Goal: Information Seeking & Learning: Learn about a topic

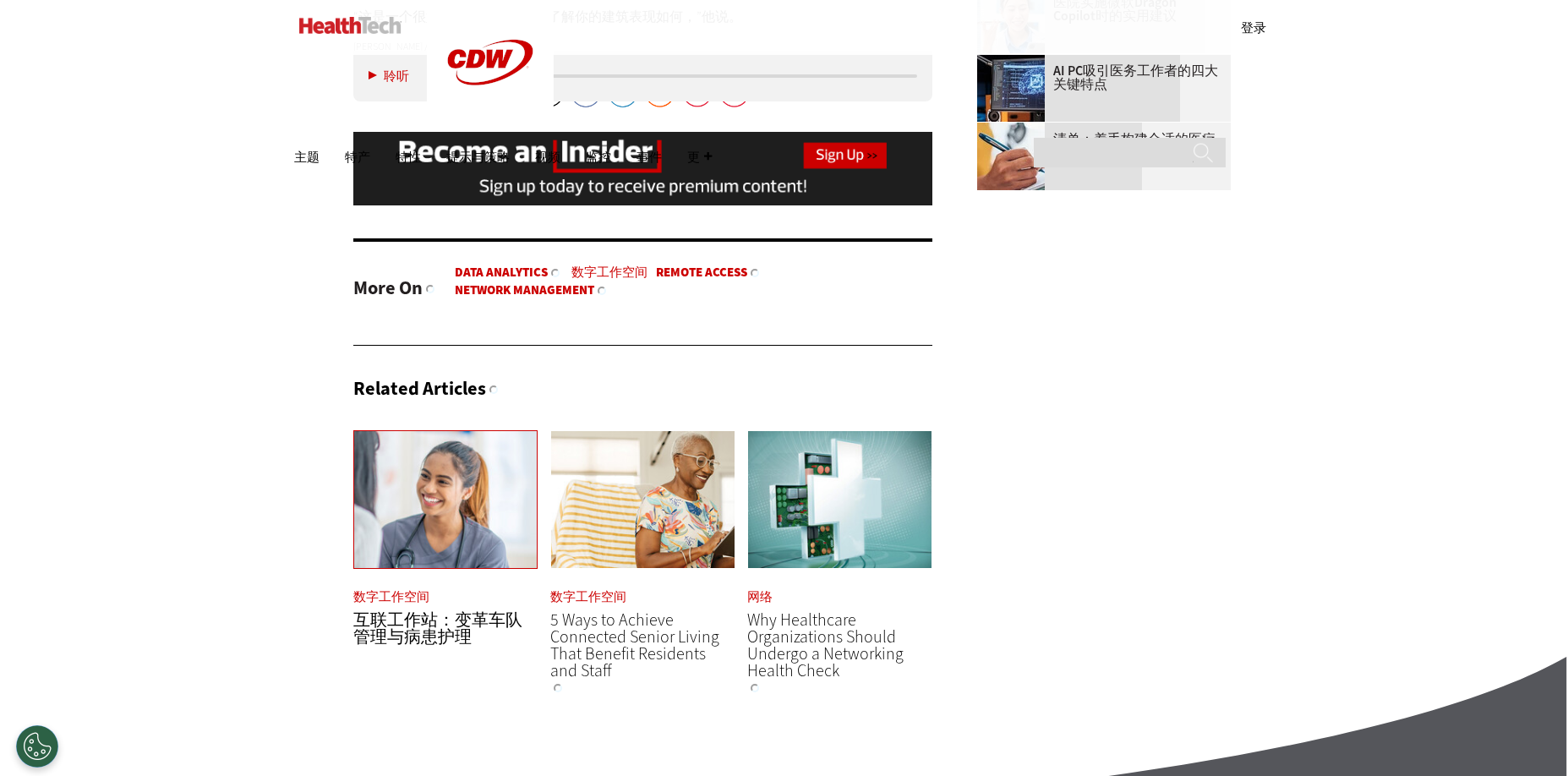
scroll to position [2712, 0]
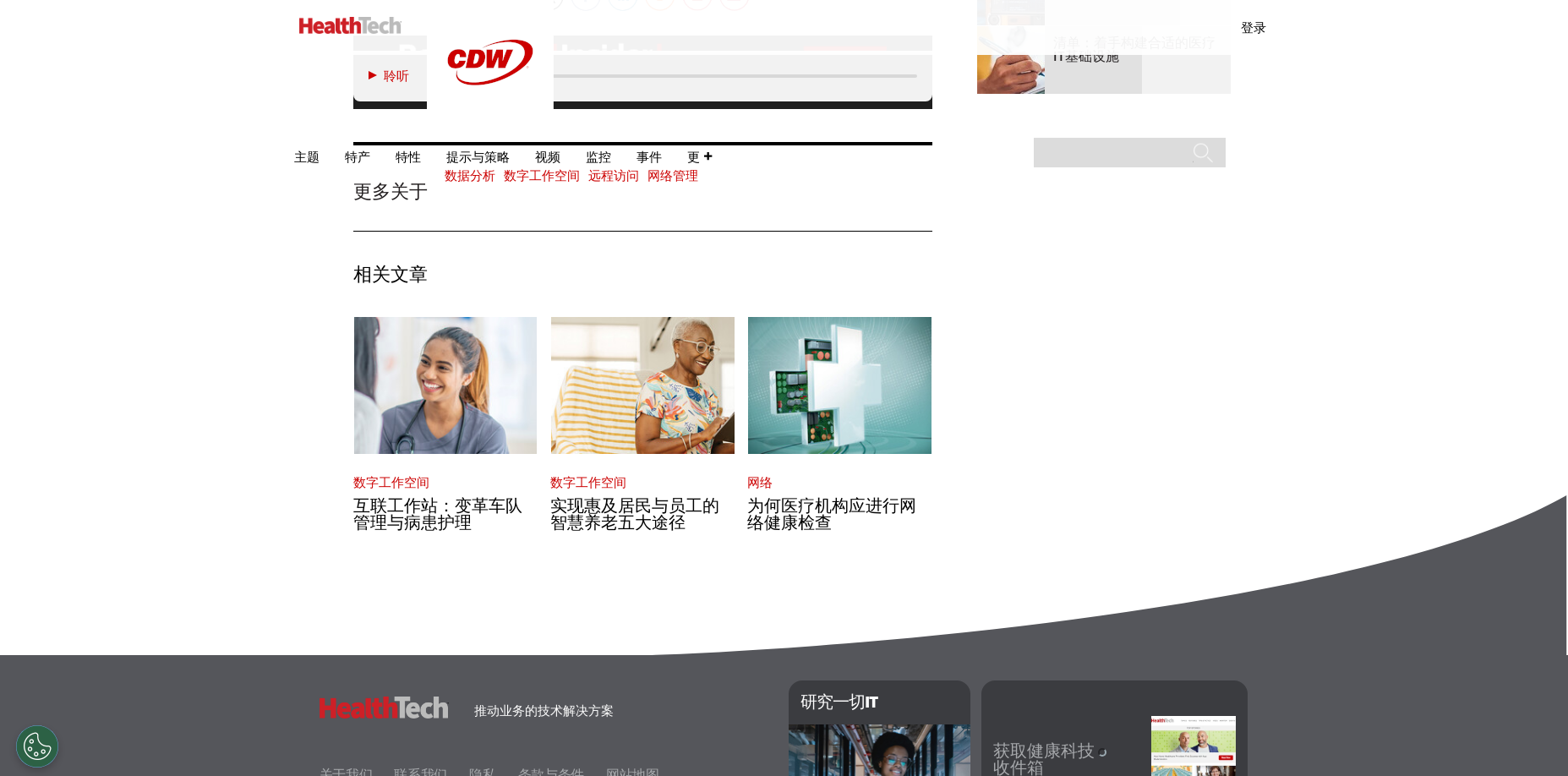
click at [625, 494] on span "实现惠及居民与员工的智慧养老五大途径" at bounding box center [634, 514] width 169 height 40
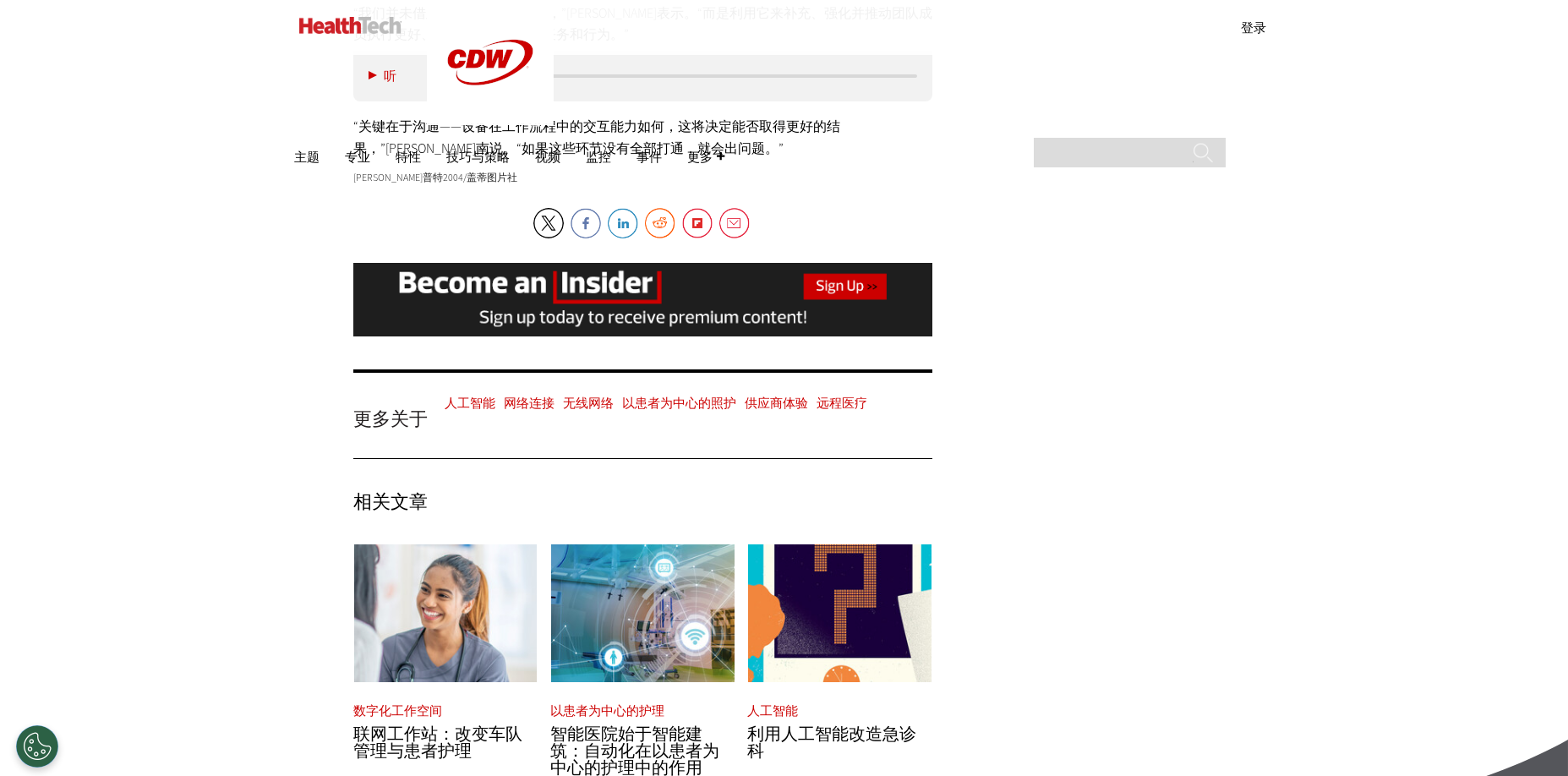
scroll to position [4247, 0]
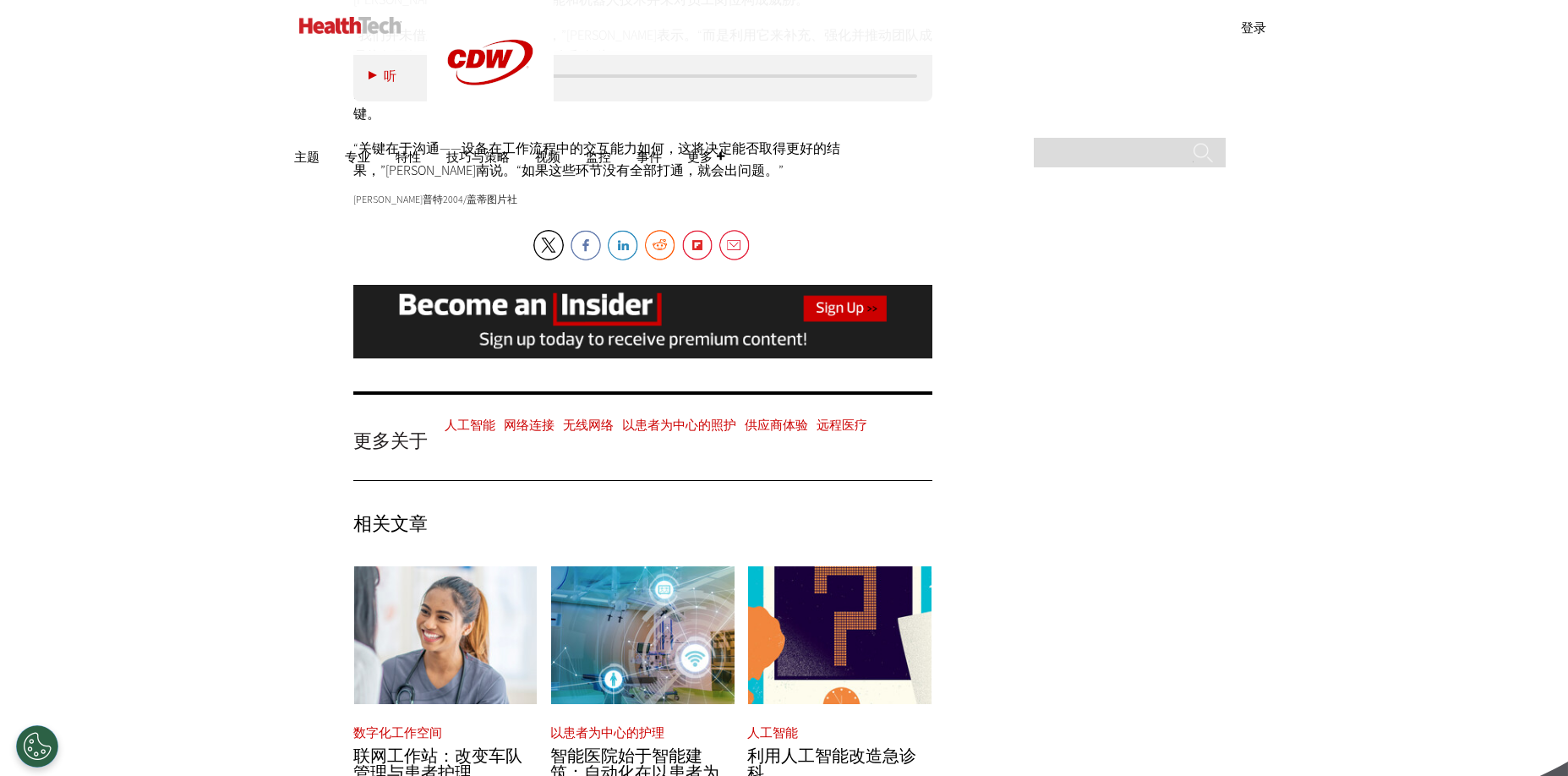
click at [463, 416] on b "人工智能" at bounding box center [469, 425] width 51 height 17
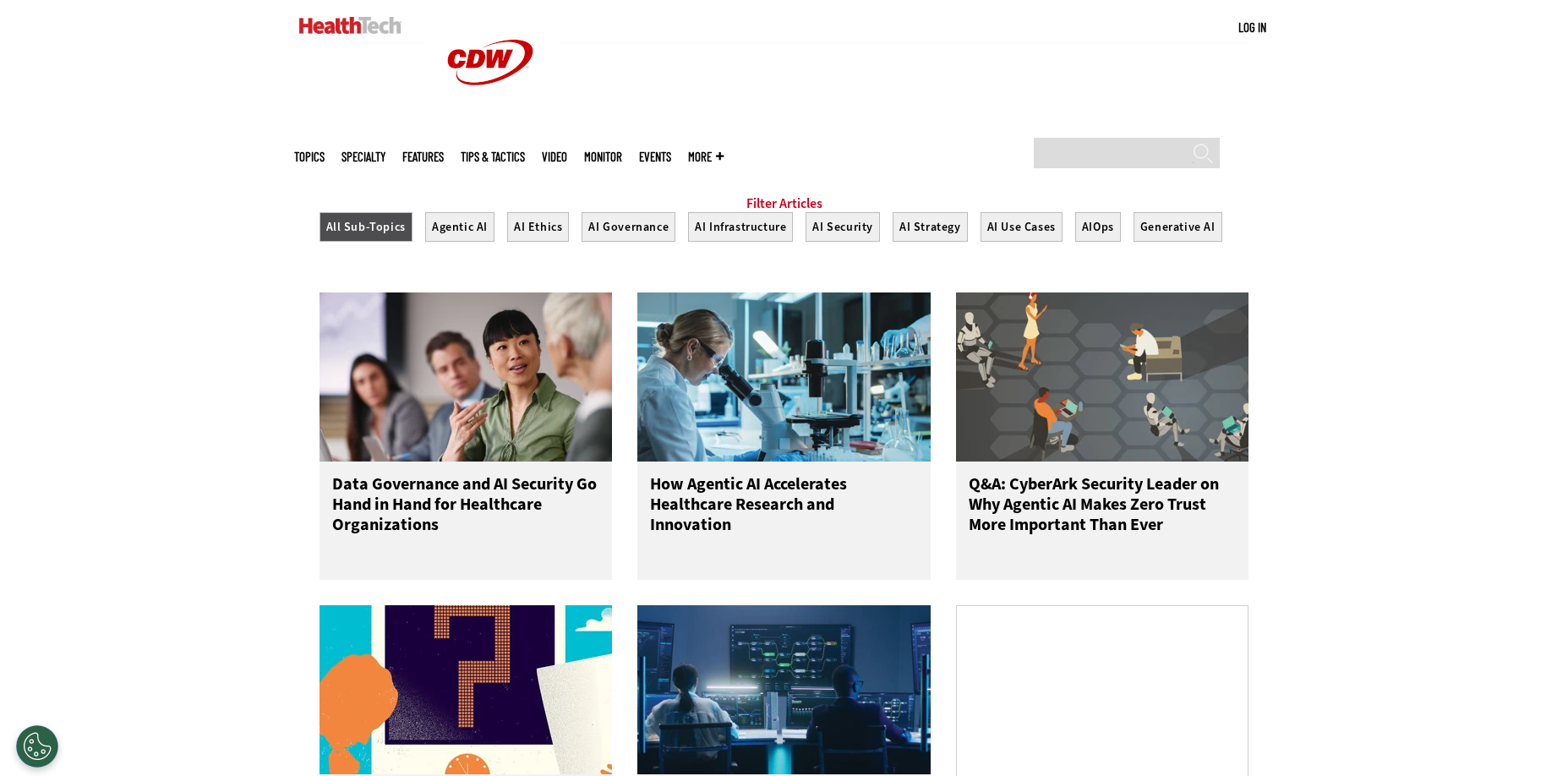
scroll to position [592, 0]
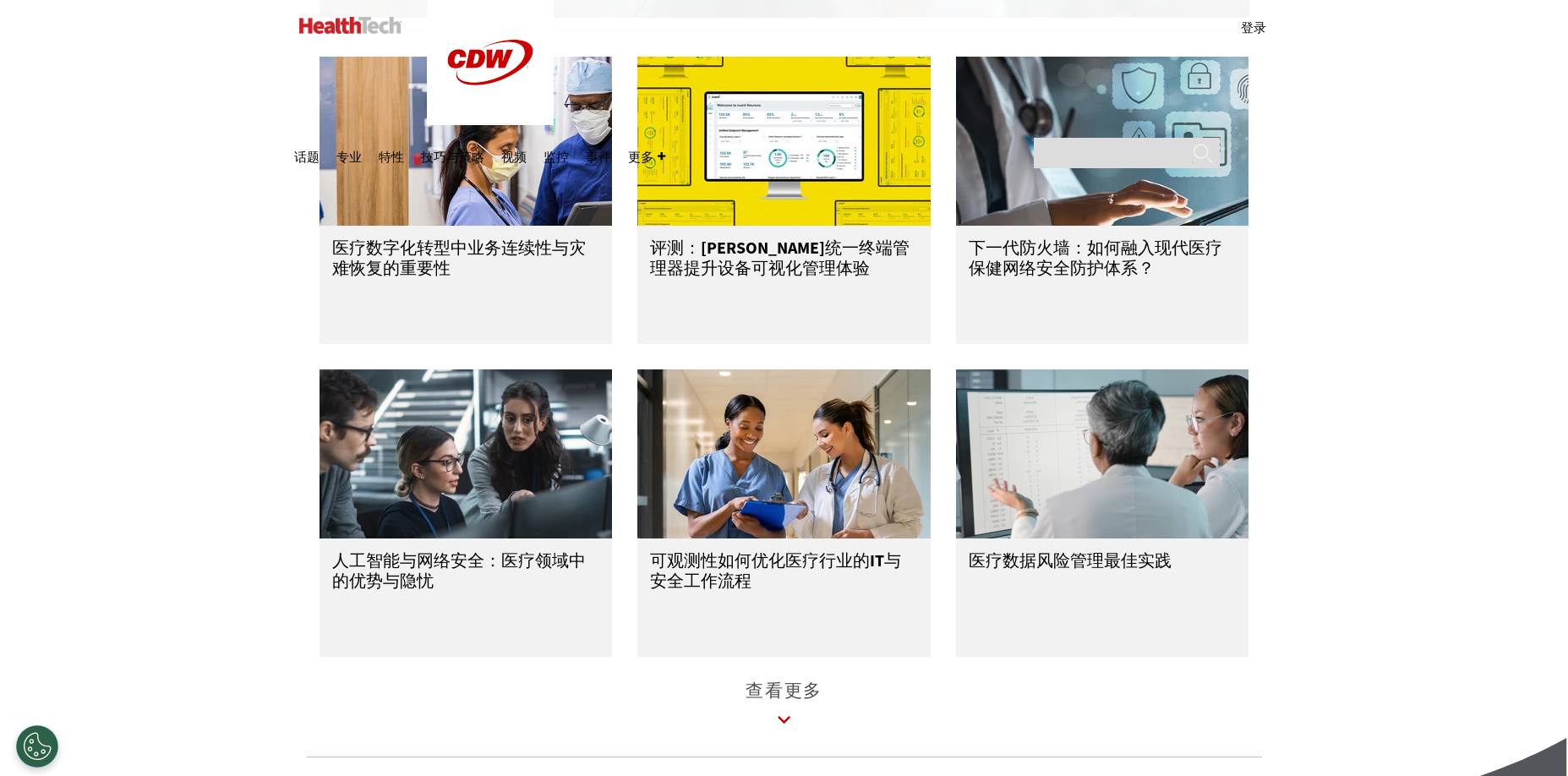
scroll to position [2112, 0]
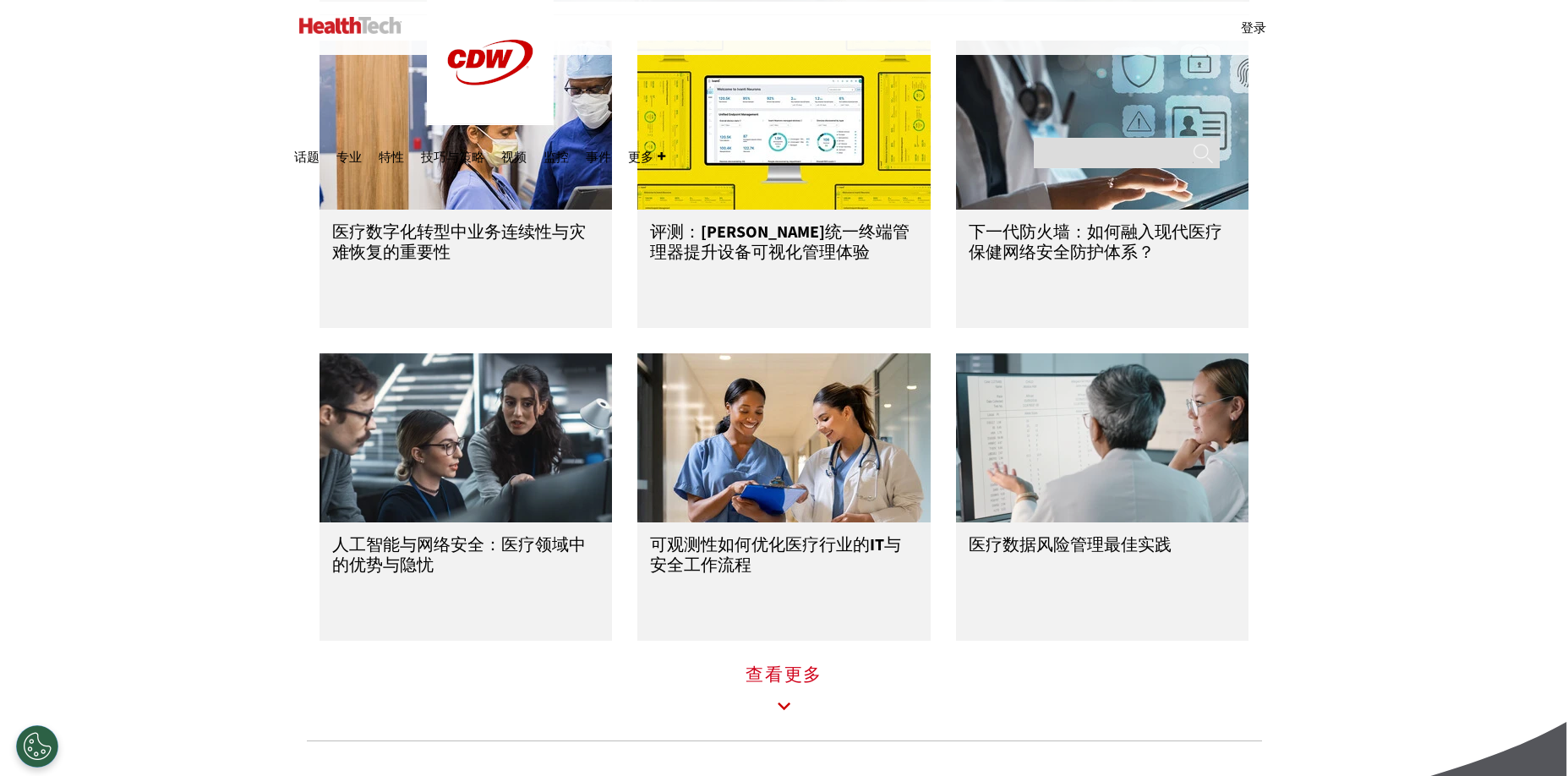
click at [798, 667] on b "查看更多" at bounding box center [784, 675] width 77 height 24
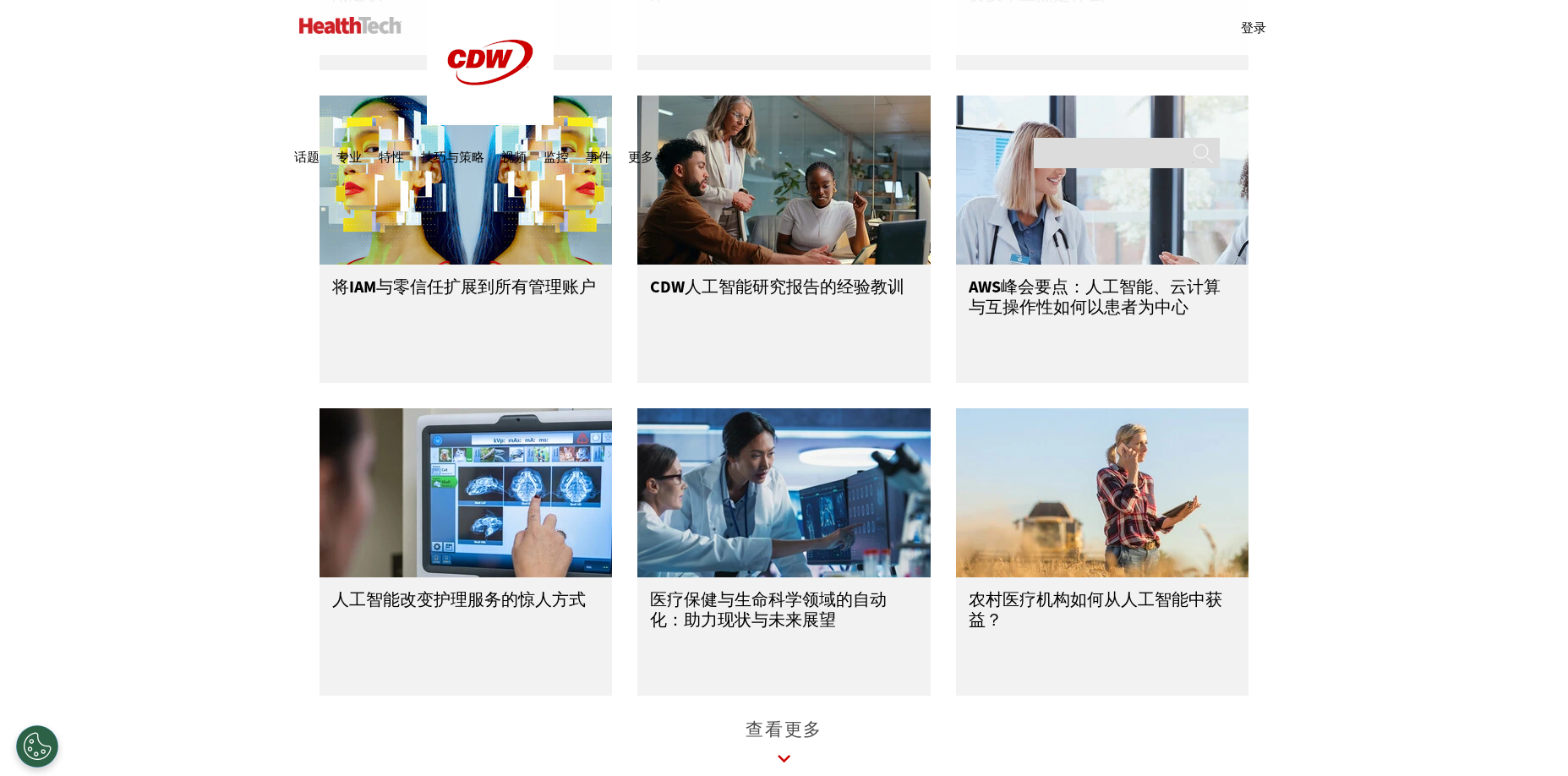
scroll to position [3042, 0]
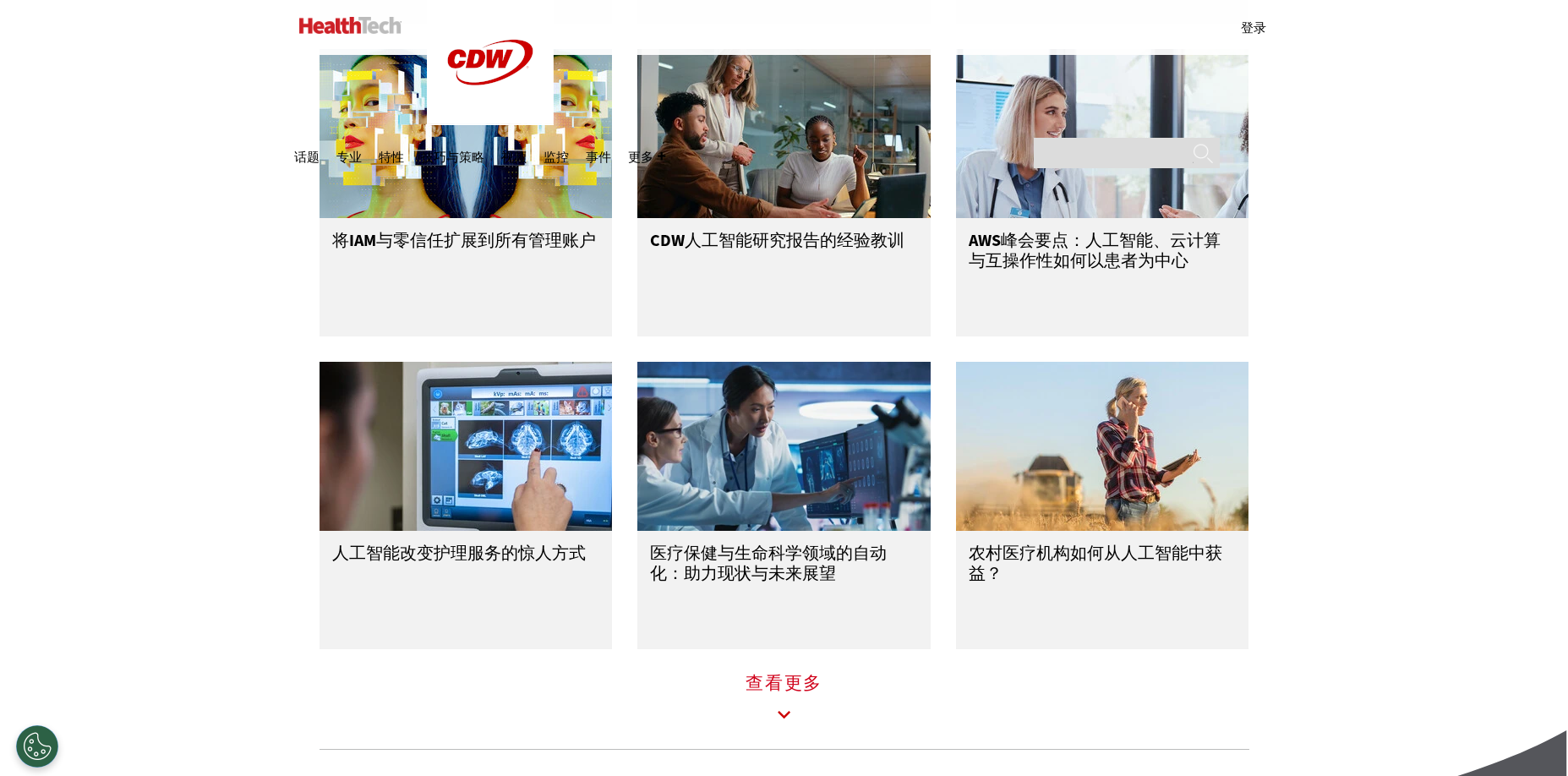
click at [789, 687] on b "查看更多" at bounding box center [784, 683] width 77 height 24
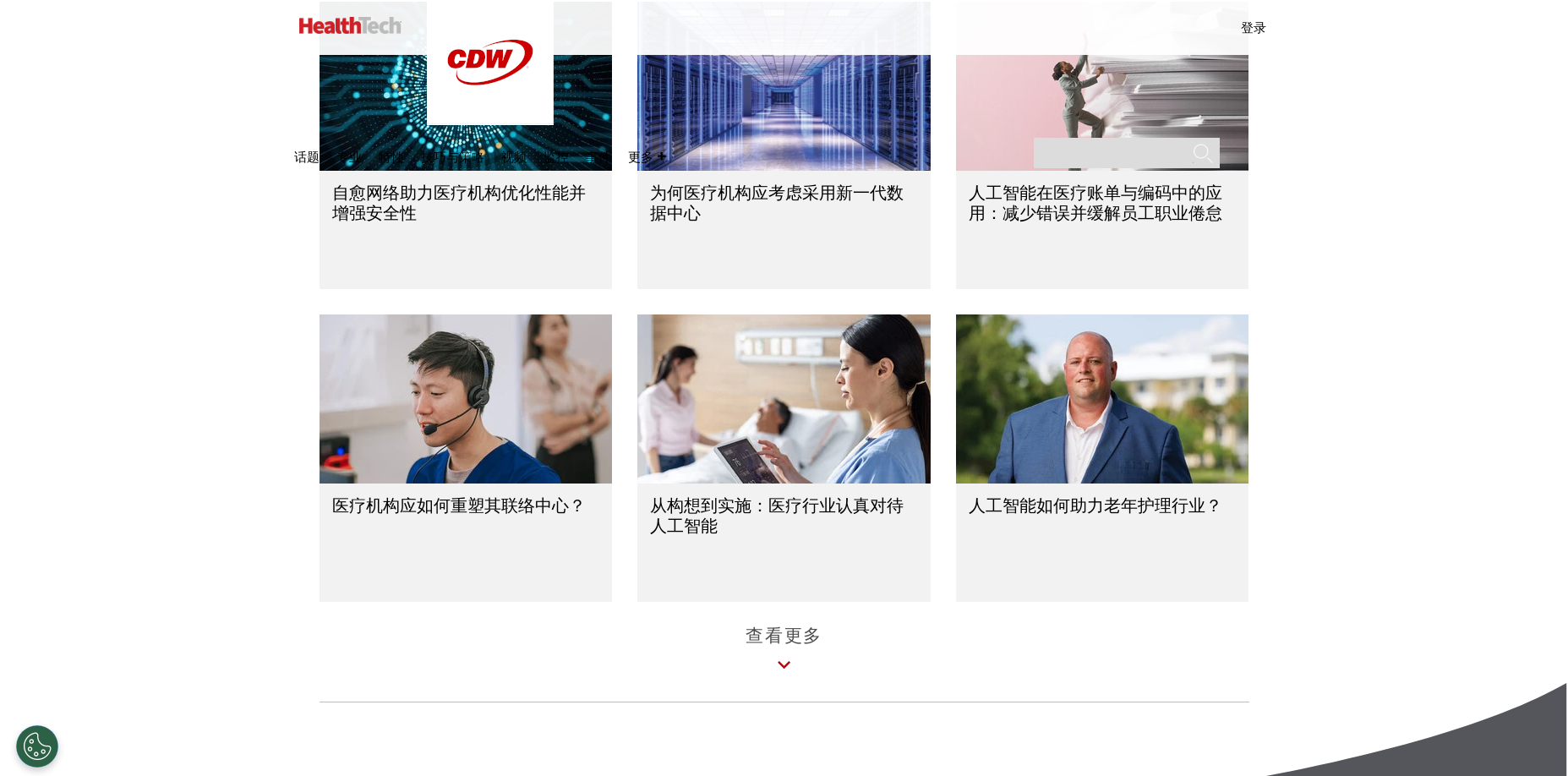
scroll to position [4141, 0]
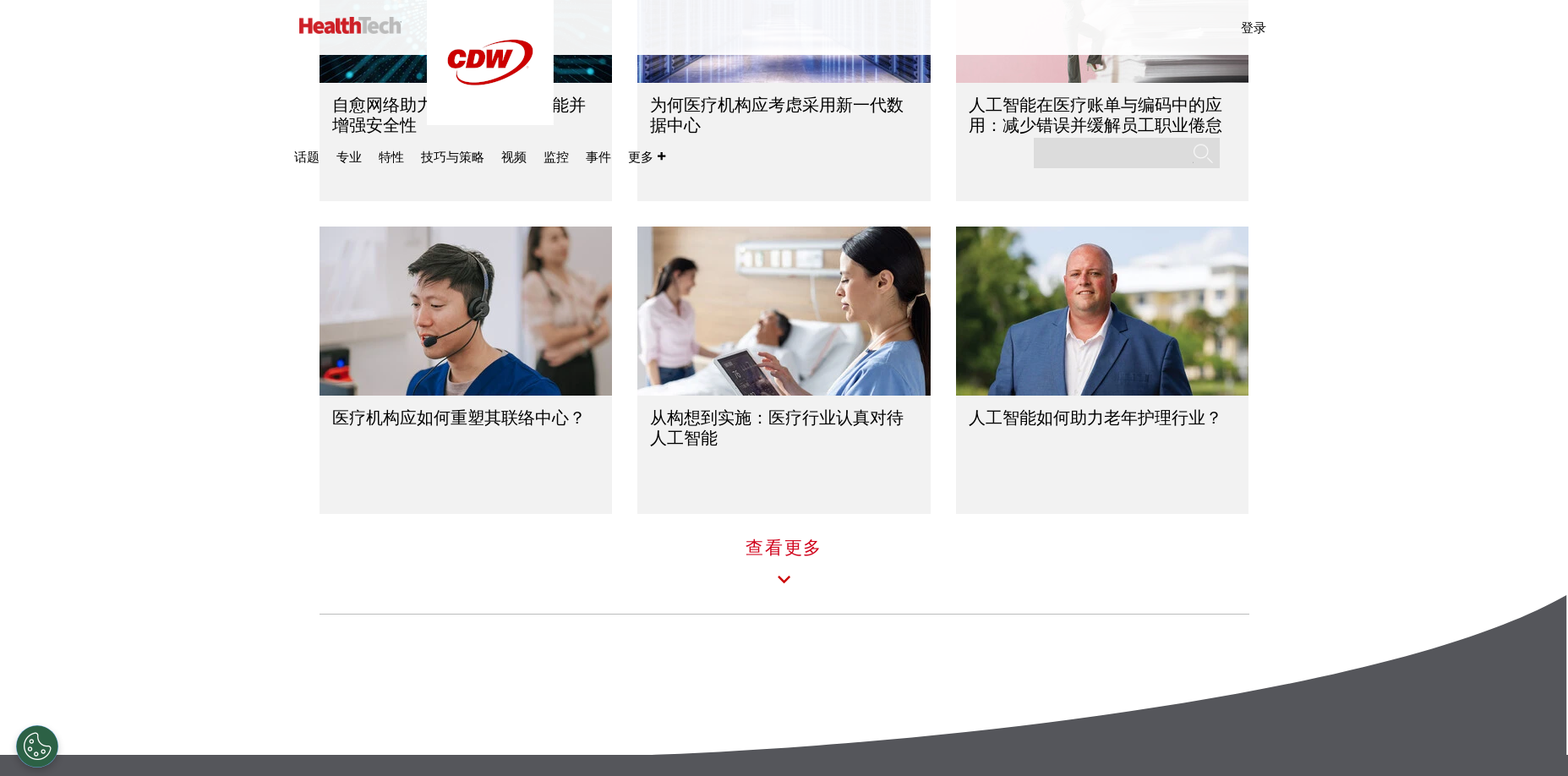
click at [786, 563] on icon at bounding box center [784, 579] width 39 height 39
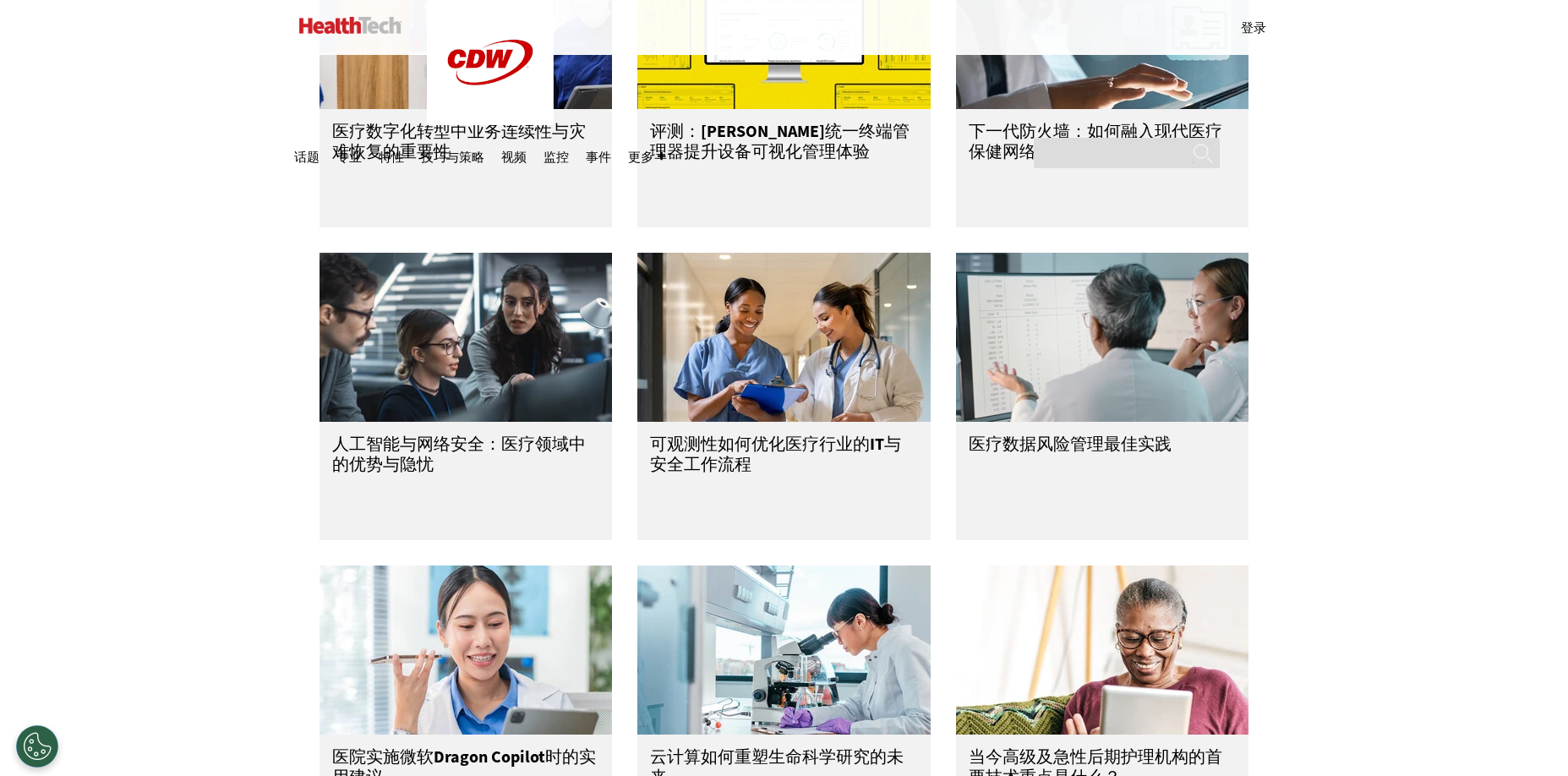
scroll to position [2197, 0]
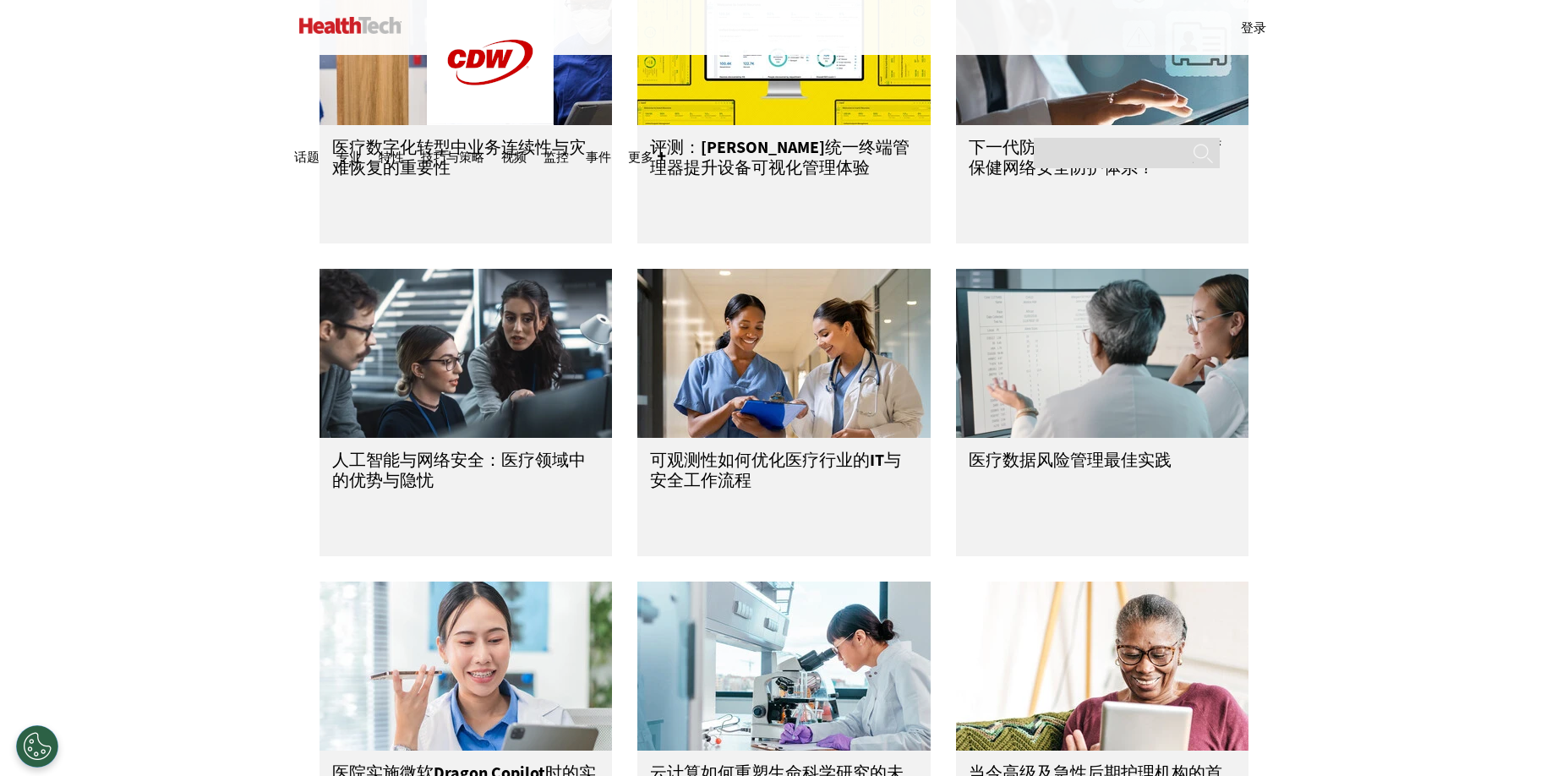
drag, startPoint x: 121, startPoint y: 483, endPoint x: 135, endPoint y: 474, distance: 16.6
click at [446, 460] on b "人工智能与网络安全：医疗领域中的优势与隐忧" at bounding box center [458, 470] width 253 height 43
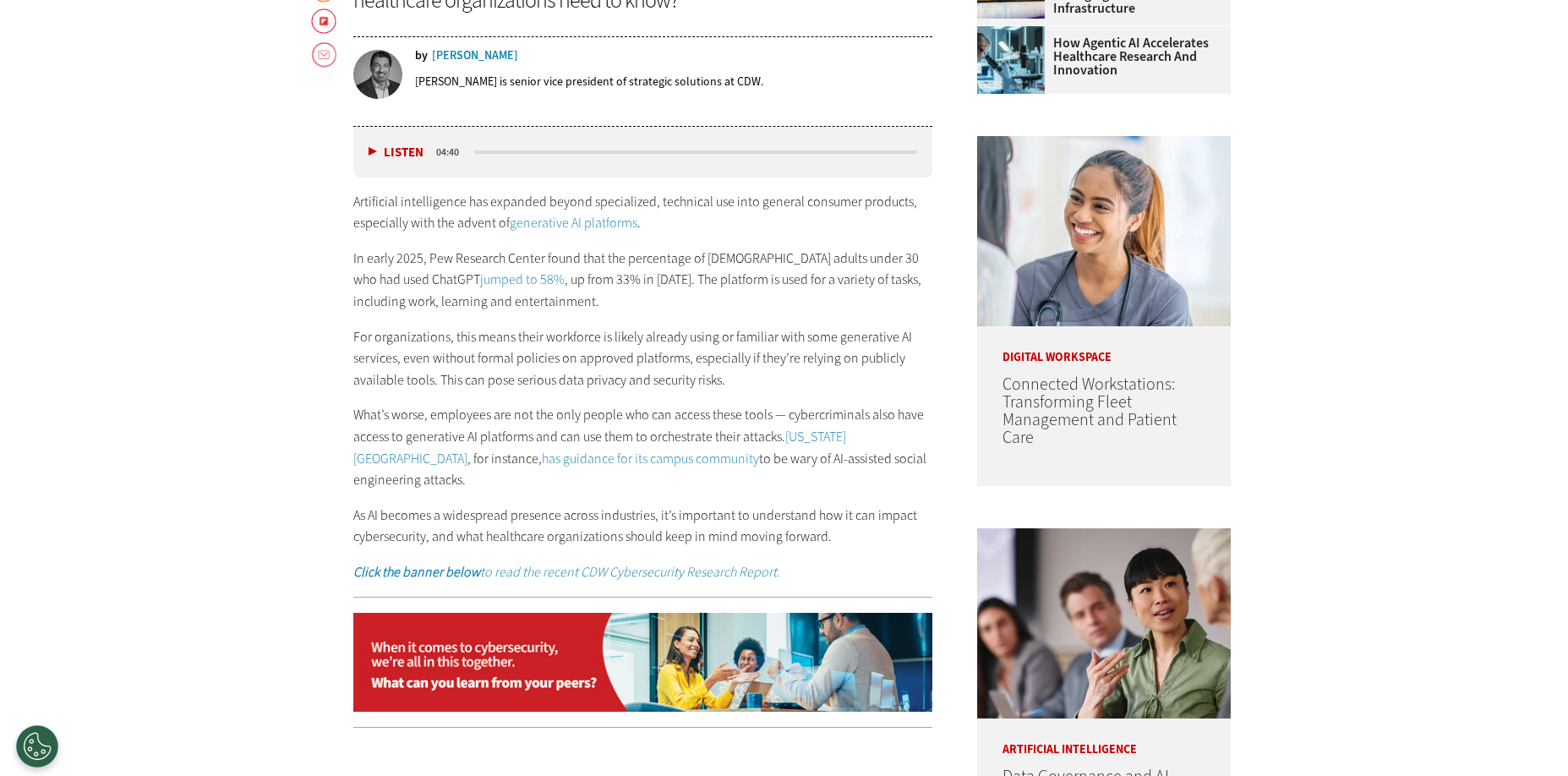
scroll to position [2, 0]
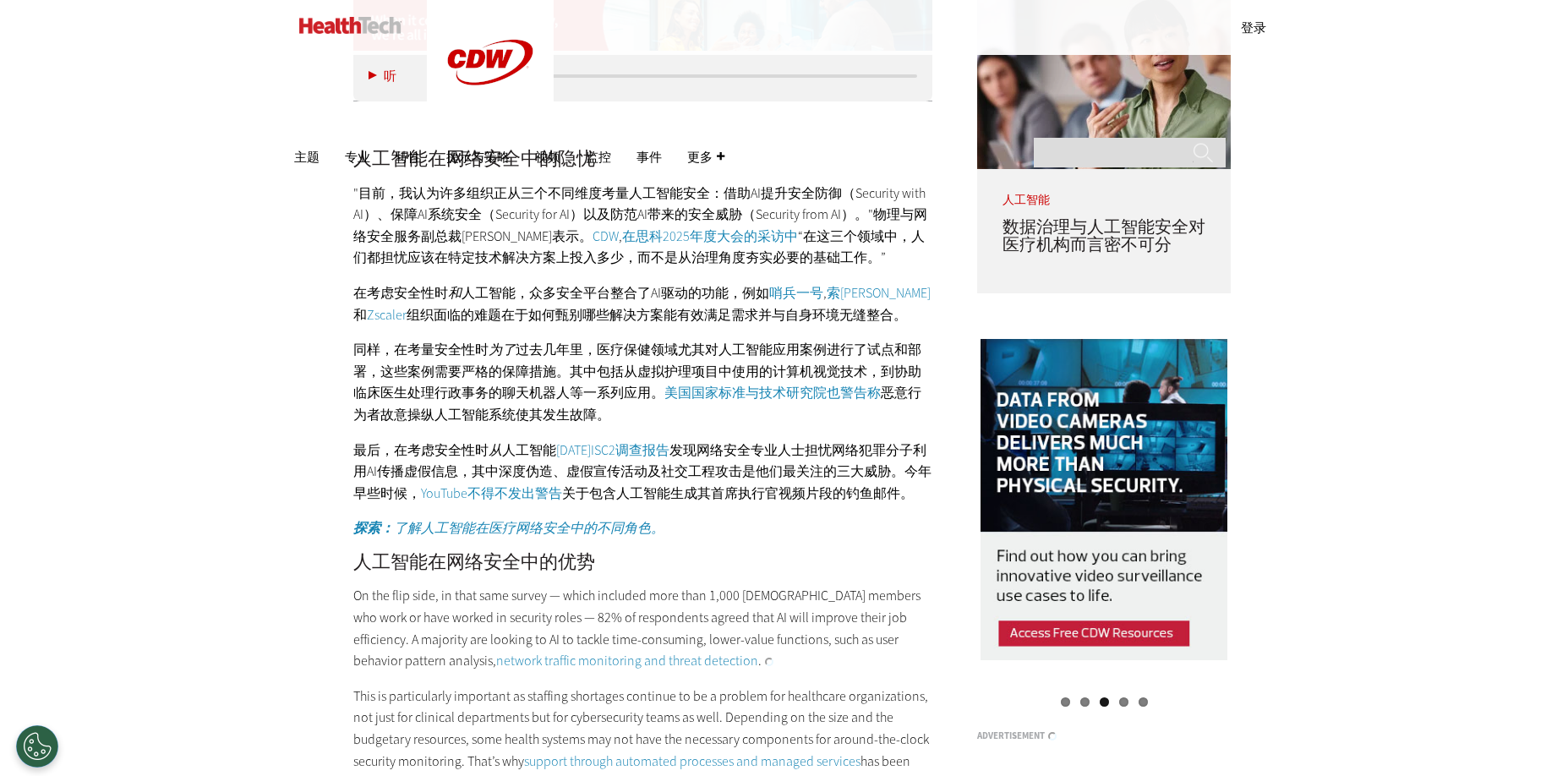
scroll to position [1522, 0]
